Goal: Task Accomplishment & Management: Use online tool/utility

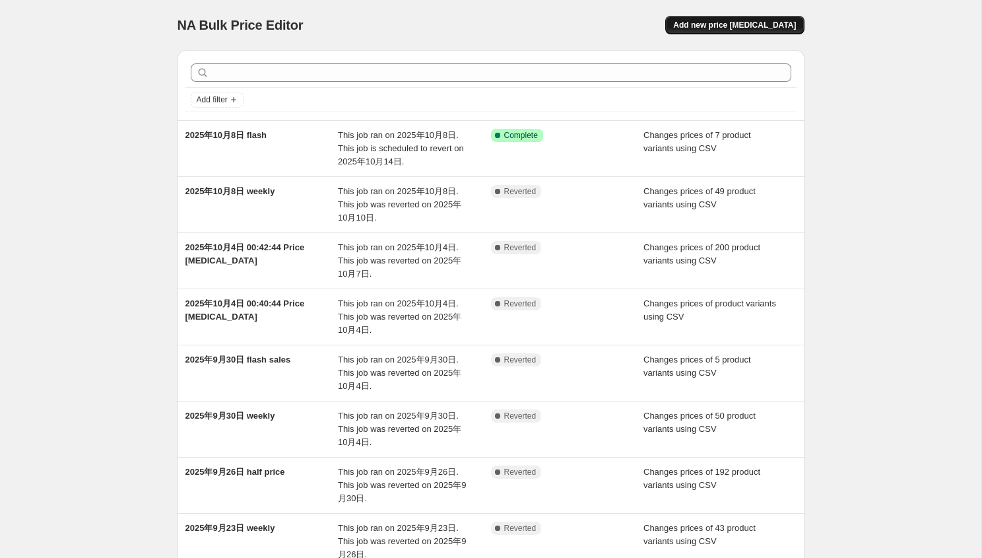
click at [758, 32] on button "Add new price [MEDICAL_DATA]" at bounding box center [734, 25] width 139 height 18
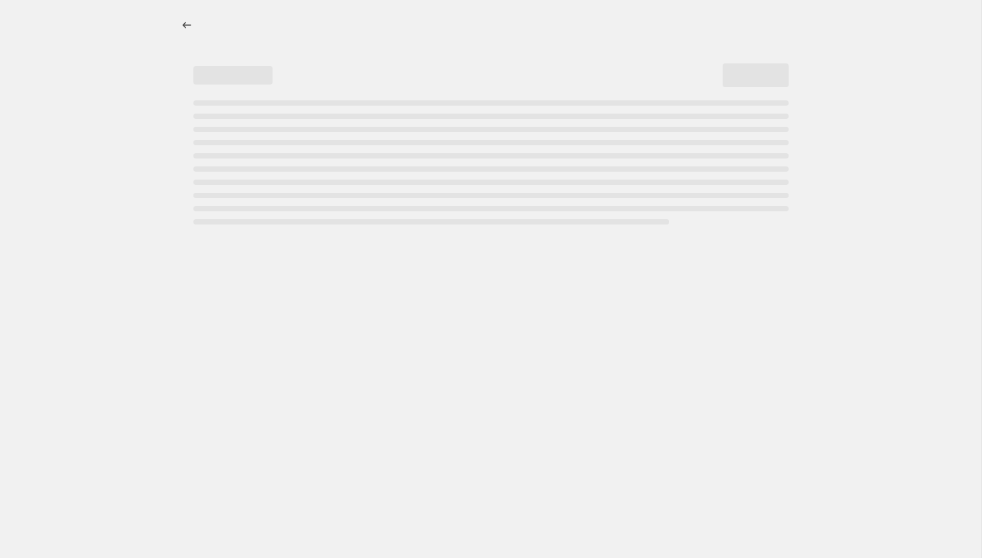
select select "percentage"
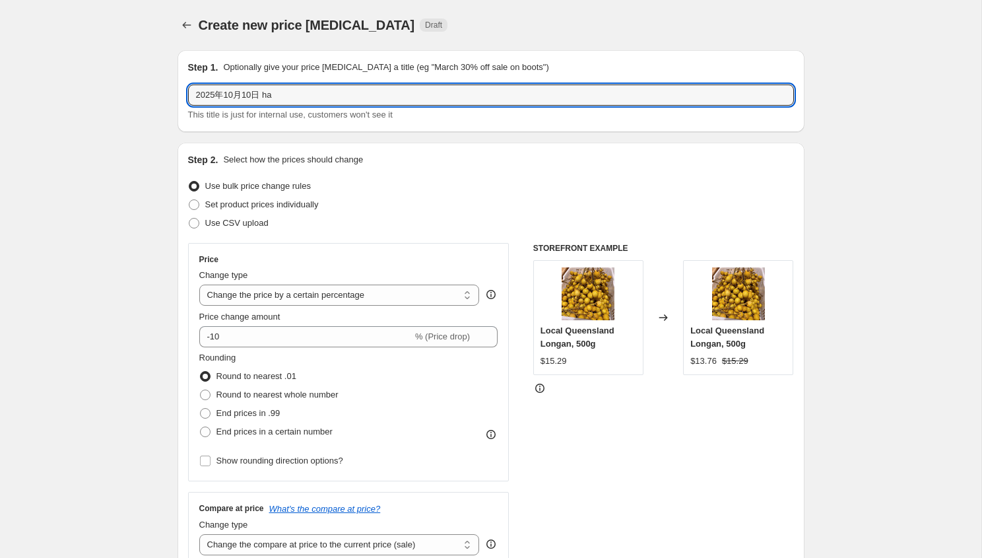
drag, startPoint x: 265, startPoint y: 96, endPoint x: 536, endPoint y: 154, distance: 277.5
type input "2025年10月10日 half"
click at [247, 214] on label "Use CSV upload" at bounding box center [228, 223] width 81 height 18
click at [189, 218] on input "Use CSV upload" at bounding box center [189, 218] width 1 height 1
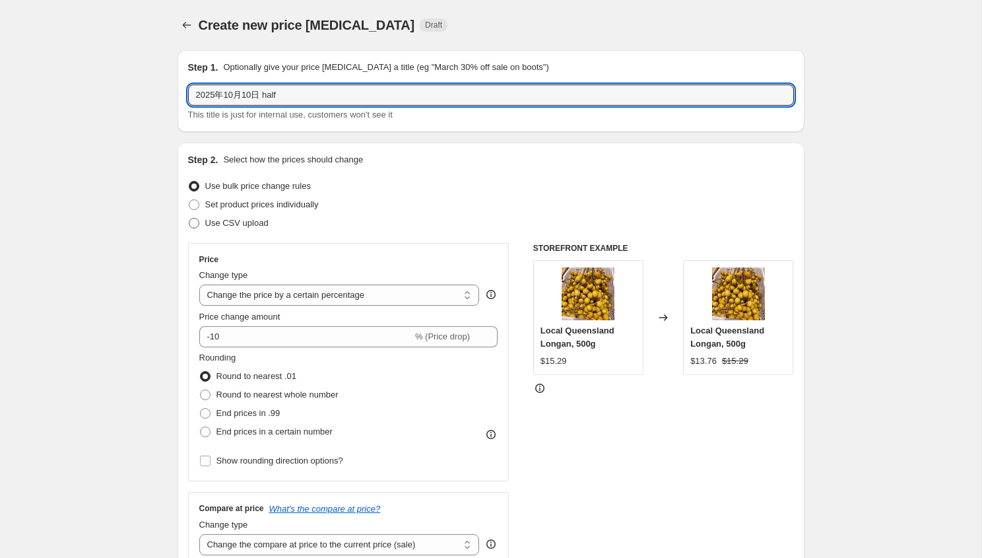
radio input "true"
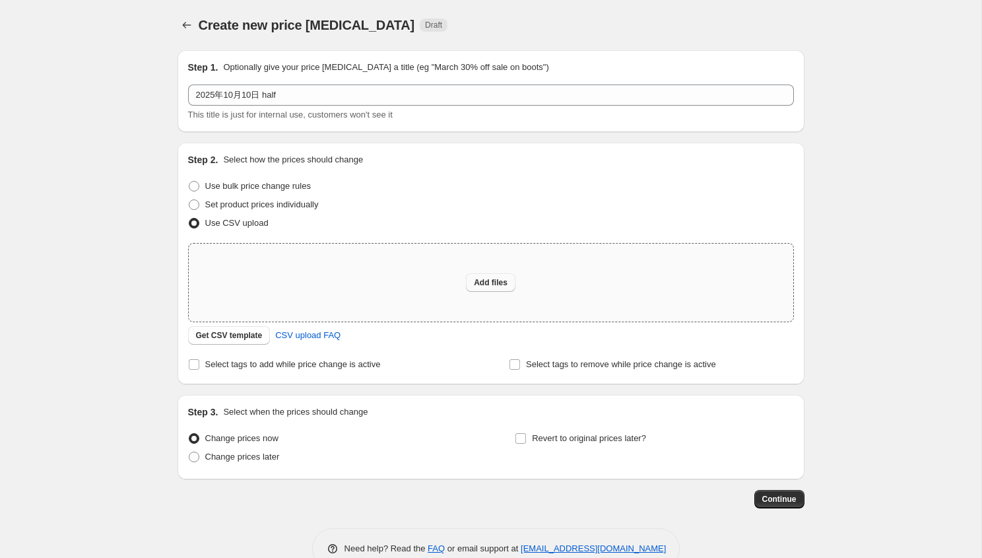
click at [493, 280] on span "Add files" at bounding box center [491, 282] width 34 height 11
type input "C:\fakepath\half-price 10.10.csv"
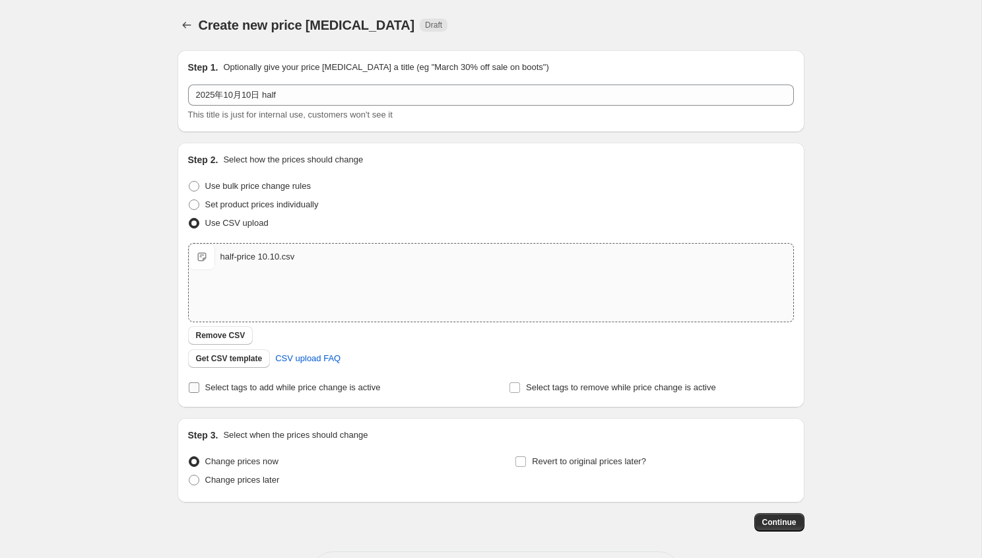
click at [281, 386] on span "Select tags to add while price change is active" at bounding box center [293, 387] width 176 height 10
click at [199, 386] on input "Select tags to add while price change is active" at bounding box center [194, 387] width 11 height 11
checkbox input "true"
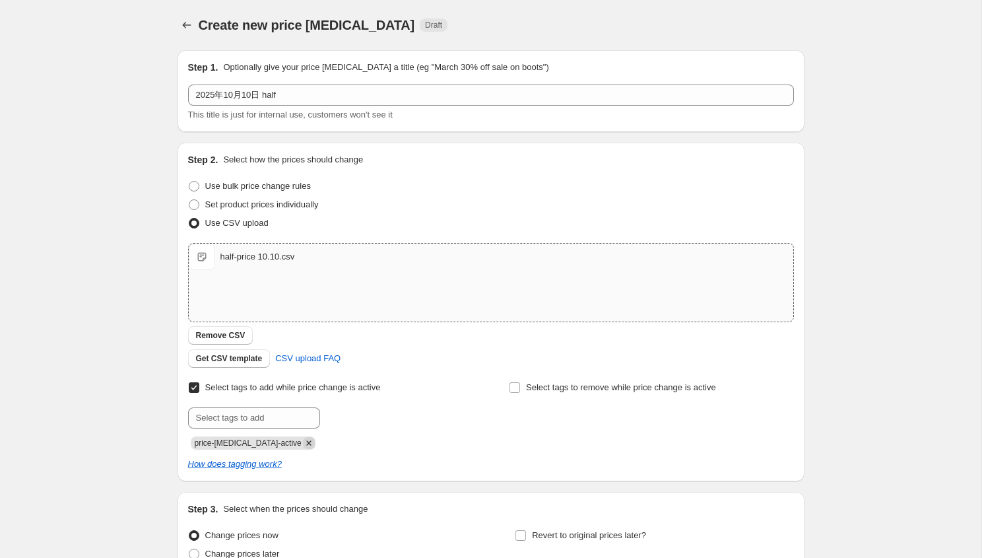
click at [303, 439] on icon "Remove price-change-job-active" at bounding box center [309, 443] width 12 height 12
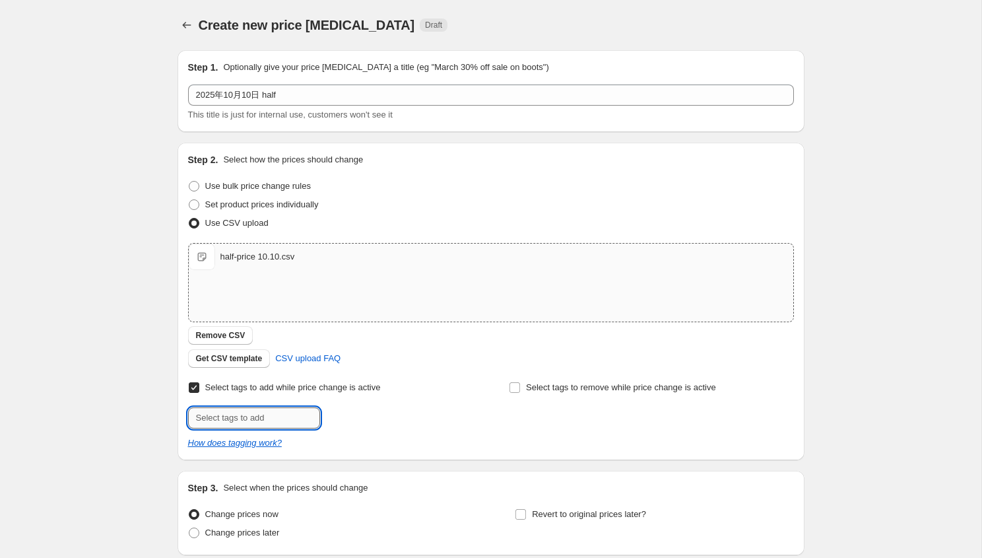
click at [286, 415] on input "text" at bounding box center [254, 417] width 132 height 21
type input "half-price"
click at [353, 423] on button "Add half-price" at bounding box center [357, 416] width 69 height 18
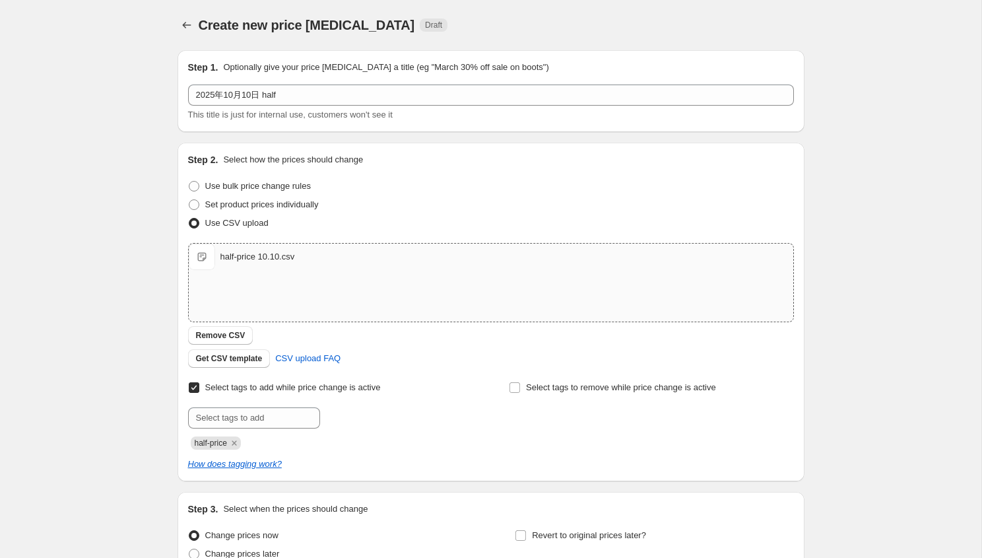
click at [411, 444] on div "half-price" at bounding box center [330, 442] width 285 height 16
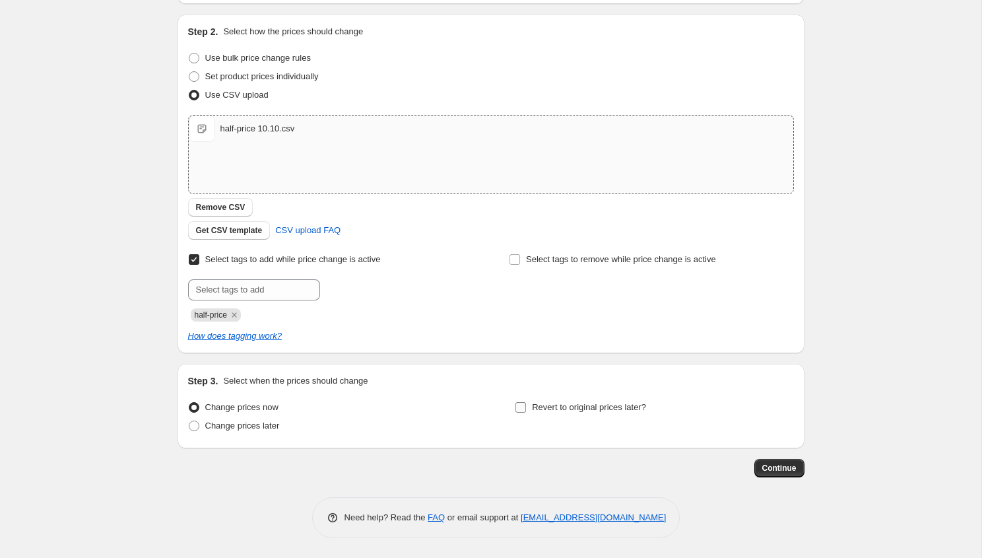
click at [544, 413] on span "Revert to original prices later?" at bounding box center [589, 407] width 114 height 13
click at [526, 413] on input "Revert to original prices later?" at bounding box center [521, 407] width 11 height 11
checkbox input "true"
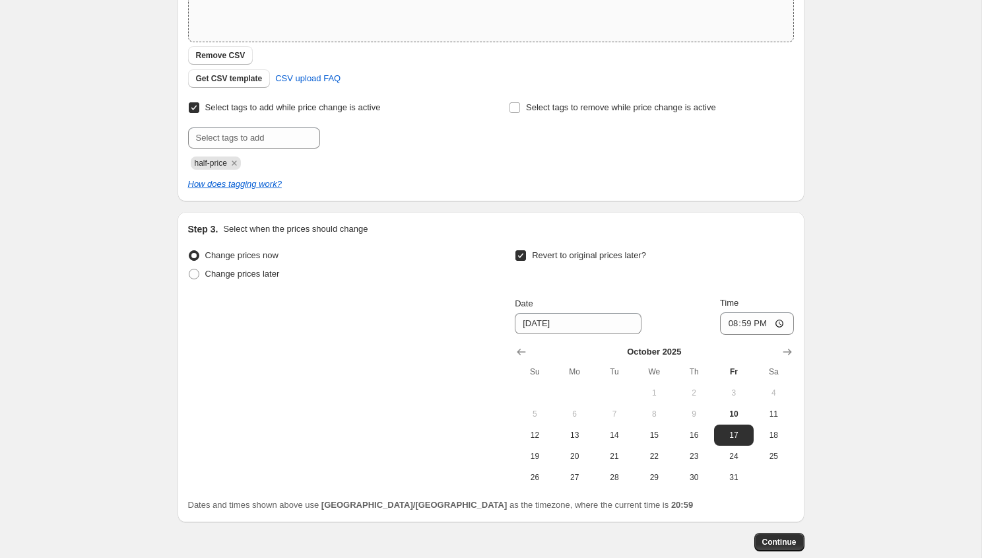
scroll to position [354, 0]
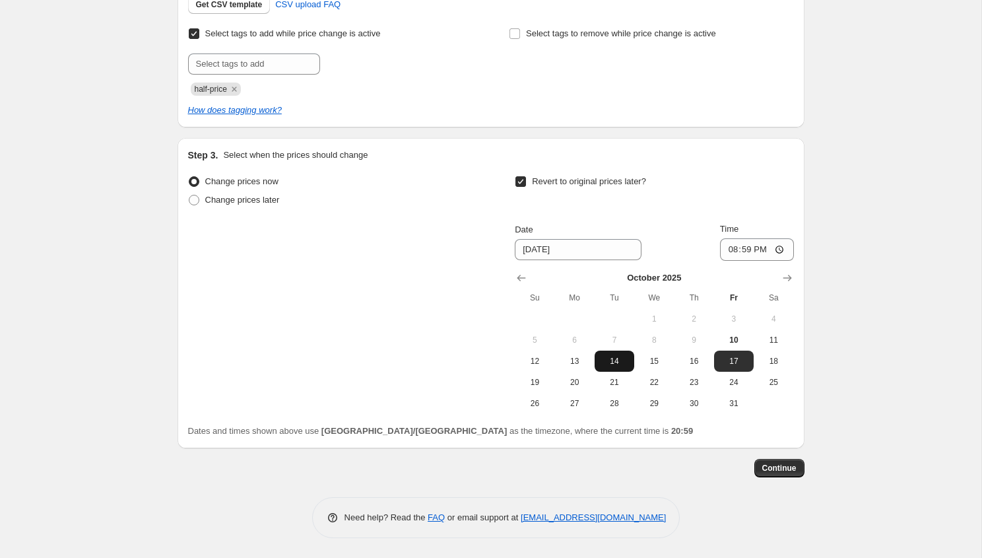
click at [629, 366] on button "14" at bounding box center [615, 361] width 40 height 21
type input "[DATE]"
click at [763, 251] on input "20:59" at bounding box center [757, 249] width 74 height 22
type input "20:50"
click at [776, 468] on span "Continue" at bounding box center [779, 468] width 34 height 11
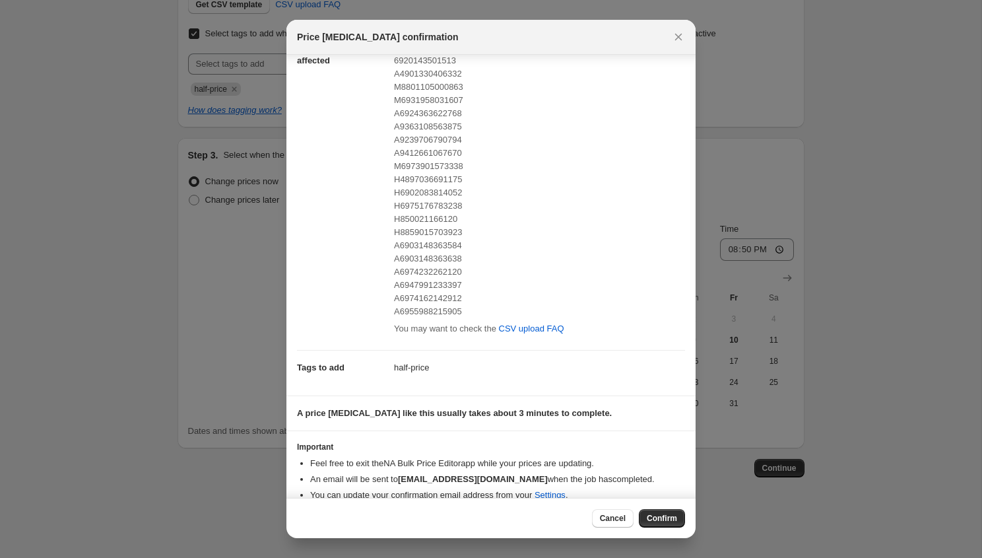
scroll to position [114, 0]
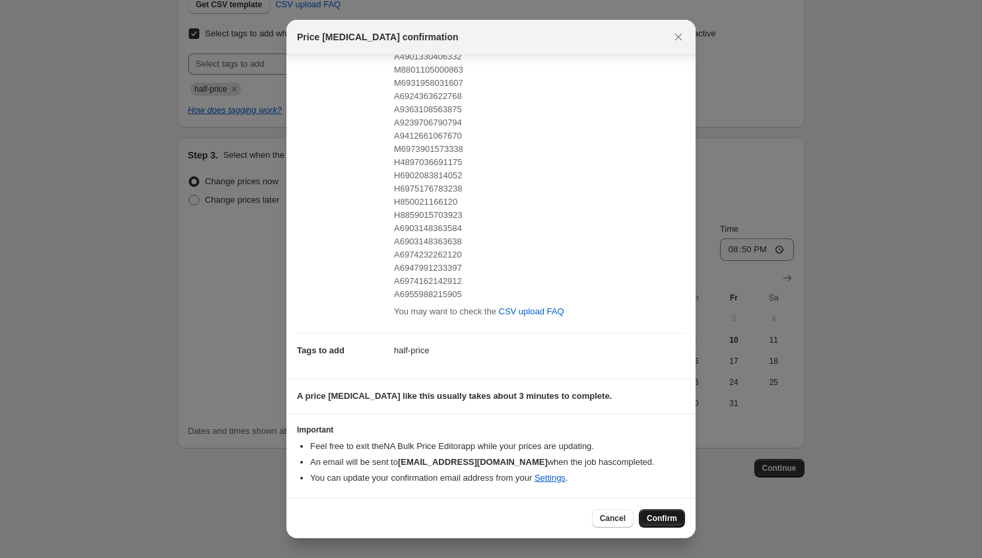
click at [674, 521] on span "Confirm" at bounding box center [662, 518] width 30 height 11
